Goal: Task Accomplishment & Management: Manage account settings

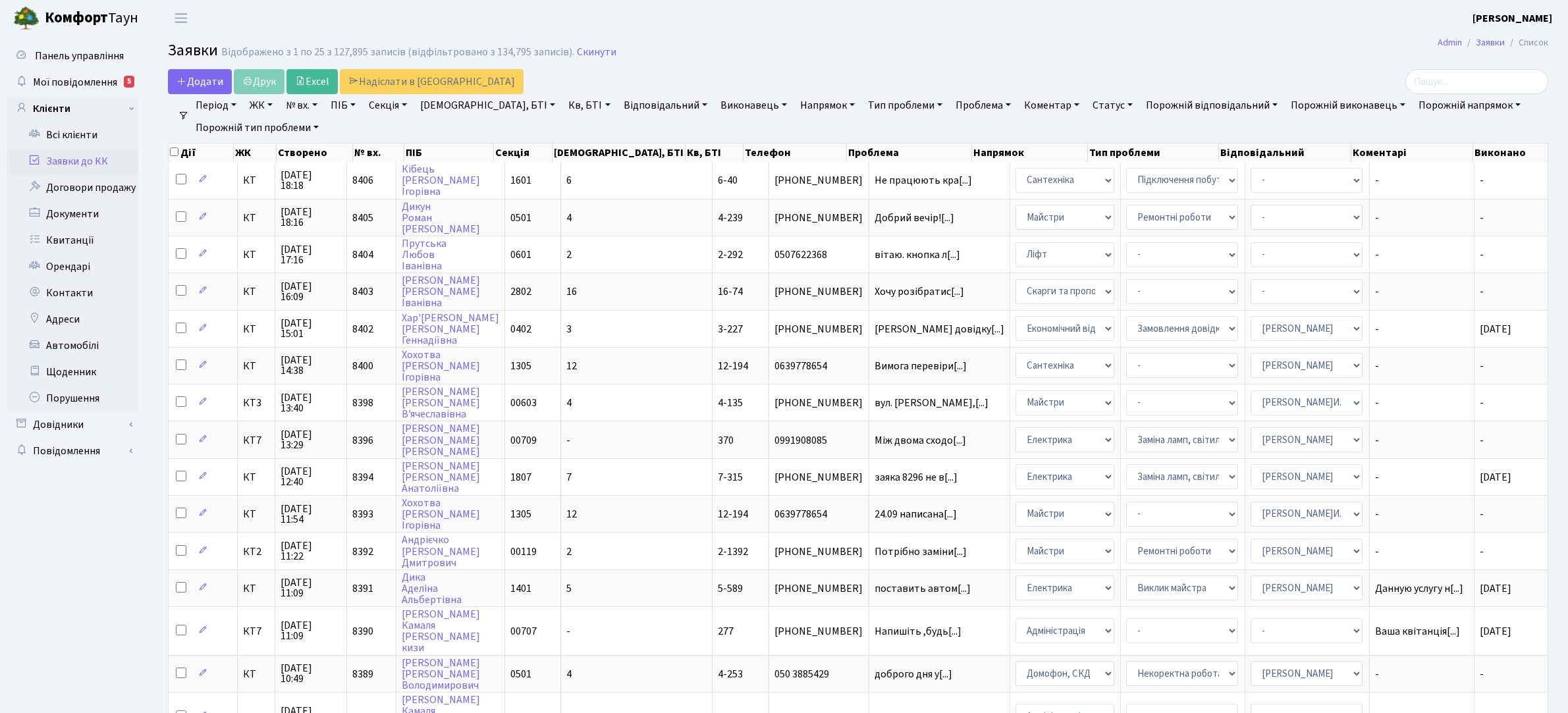
select select "25"
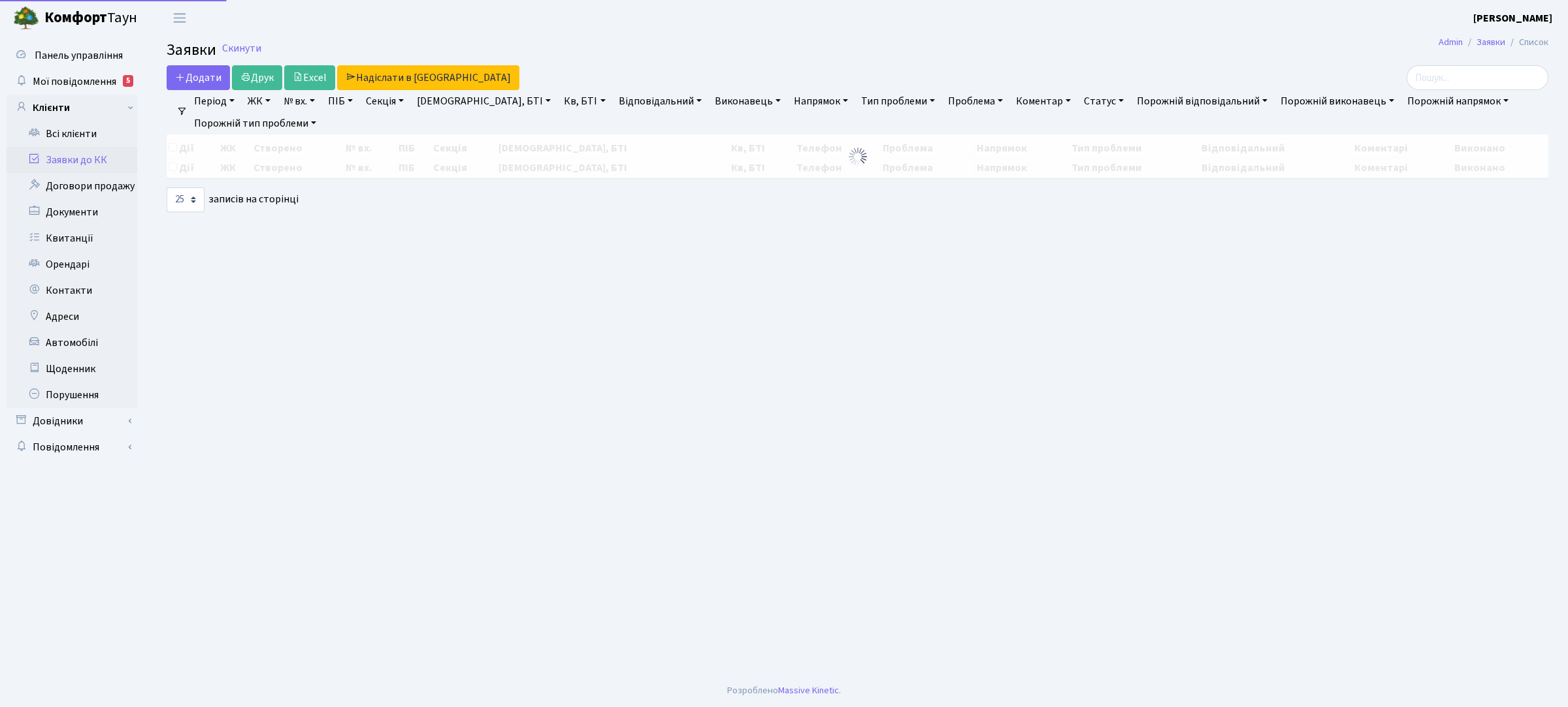
select select "25"
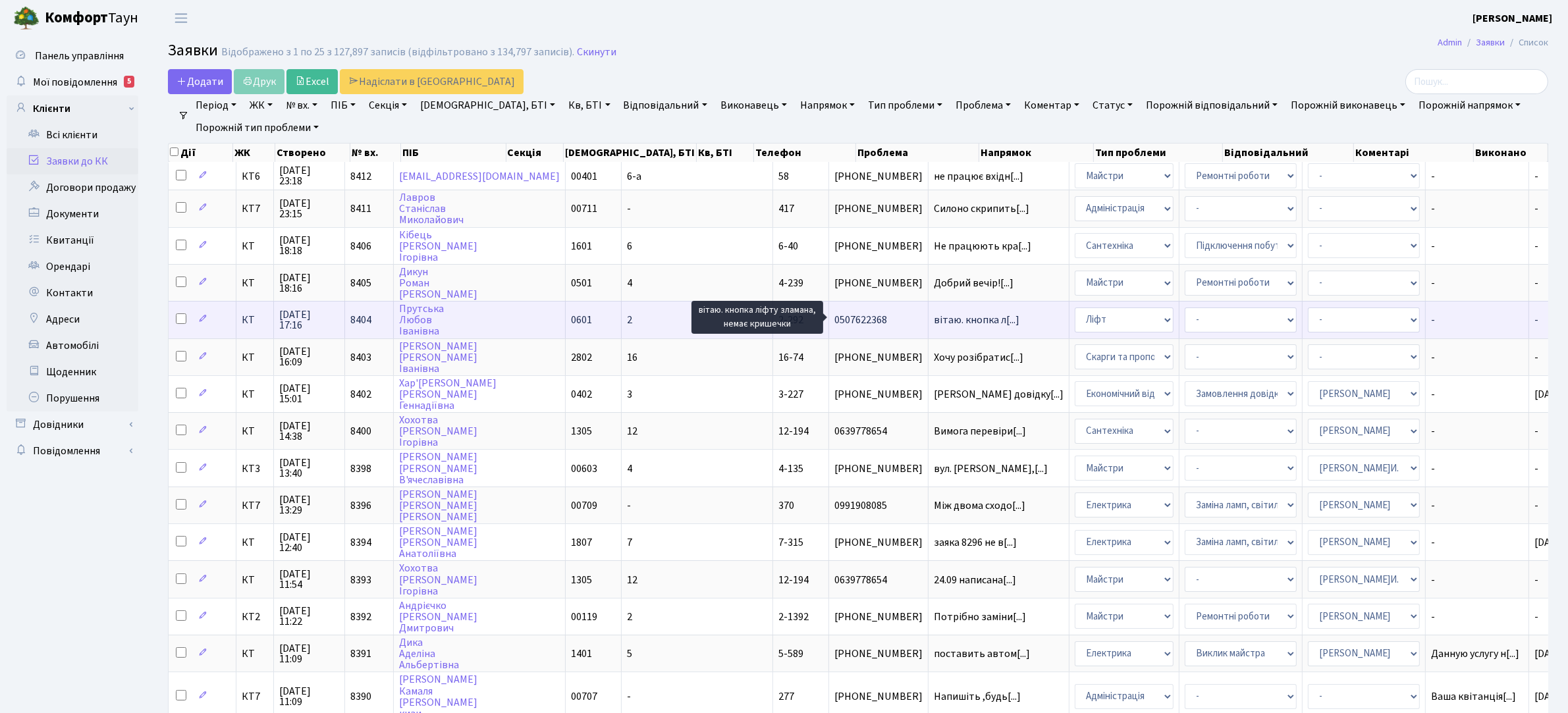
click at [934, 318] on span "вітаю. кнопка л[...]" at bounding box center [976, 320] width 85 height 14
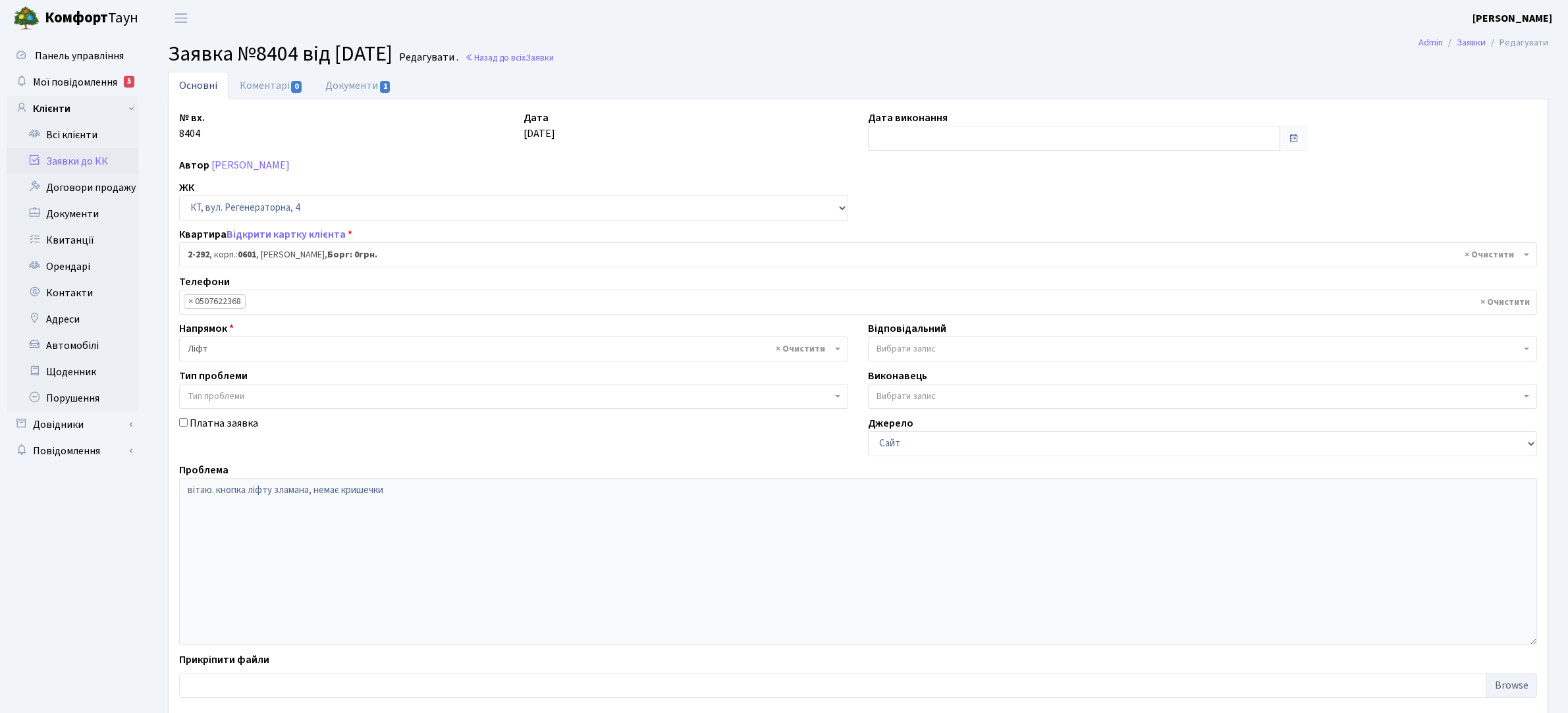
select select "1306"
click at [289, 80] on link "Коментарі 0" at bounding box center [271, 85] width 85 height 27
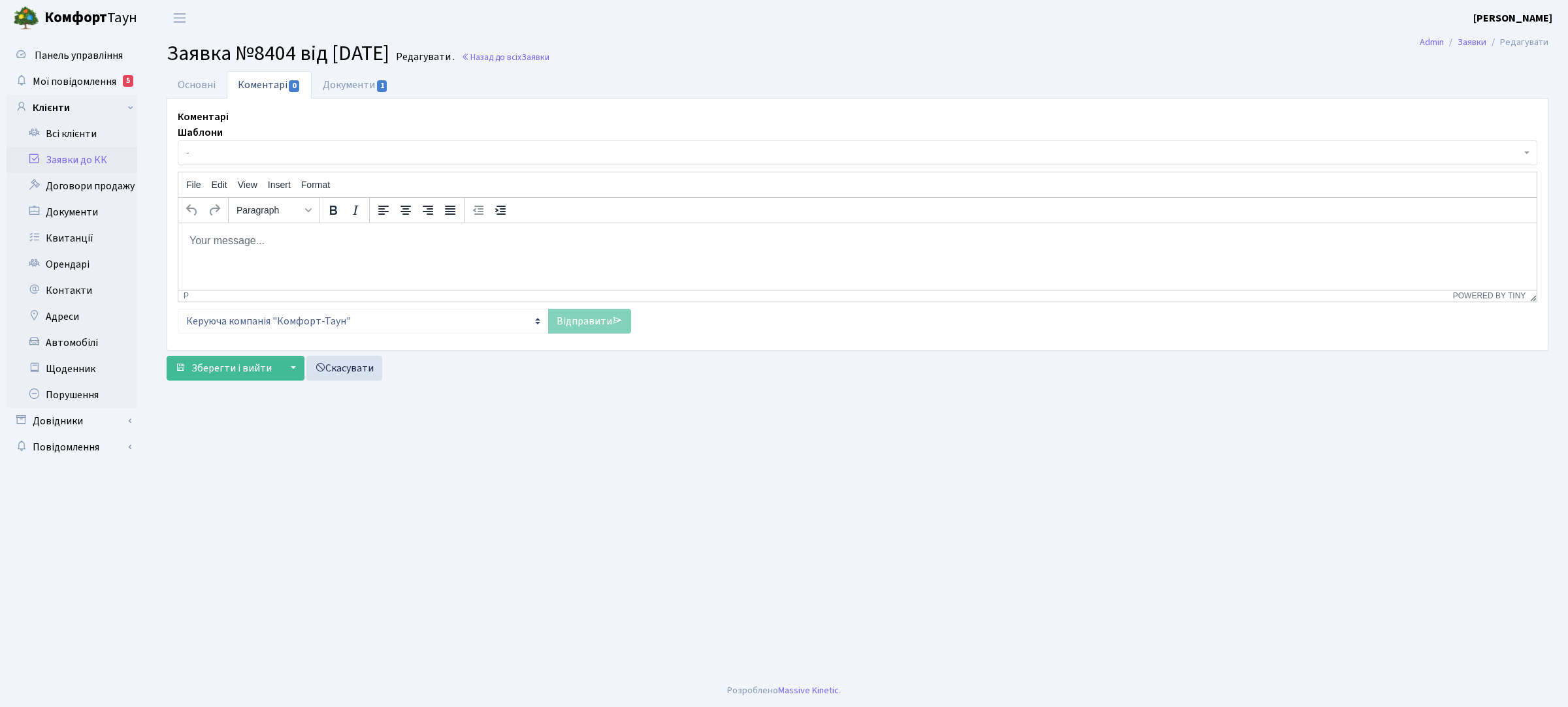
click at [260, 246] on p "Rich Text Area. Press ALT-0 for help." at bounding box center [857, 239] width 1337 height 14
click at [579, 322] on link "Відправити" at bounding box center [589, 321] width 83 height 25
